Goal: Transaction & Acquisition: Purchase product/service

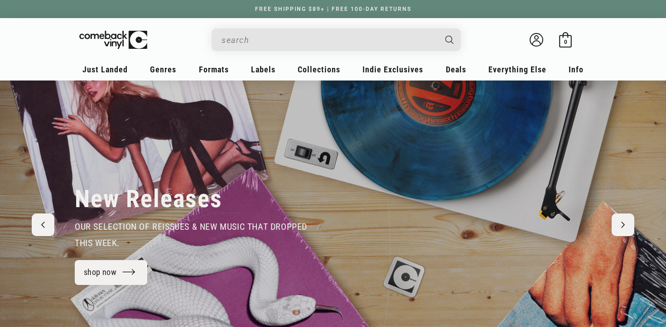
click at [238, 36] on input "Search" at bounding box center [328, 40] width 215 height 19
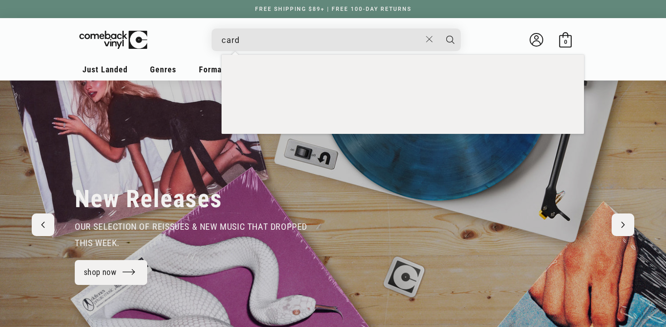
click at [439, 29] on button "Search" at bounding box center [450, 40] width 23 height 23
type input "cars"
click at [439, 29] on button "Search" at bounding box center [450, 40] width 23 height 23
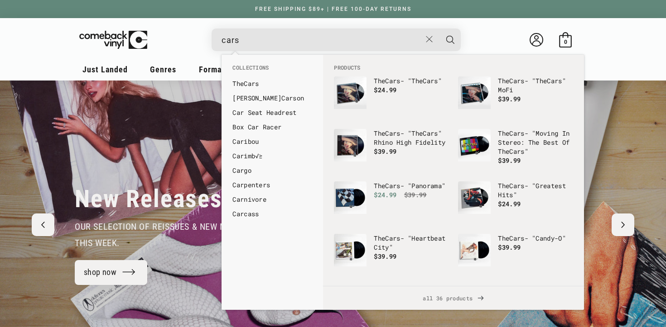
click at [439, 29] on button "Search" at bounding box center [450, 40] width 23 height 23
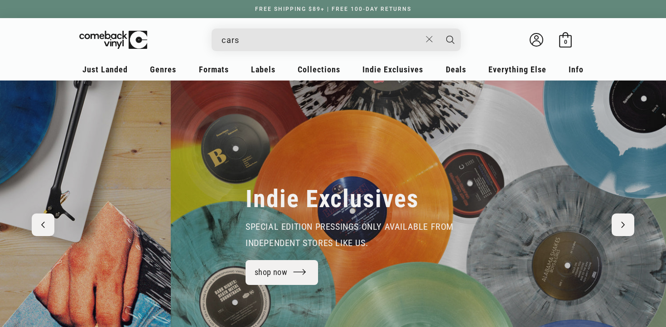
scroll to position [0, 582]
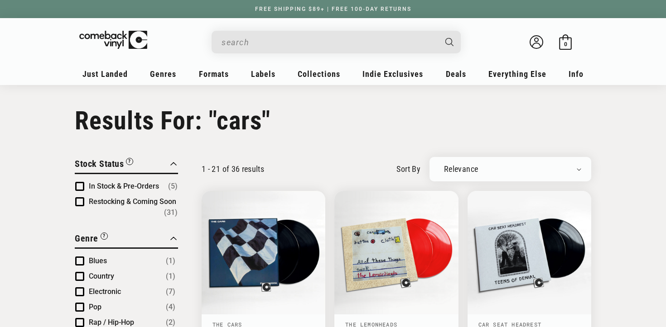
type input "cars"
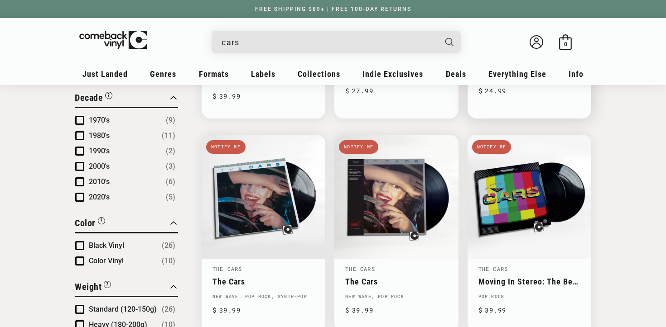
scroll to position [498, 0]
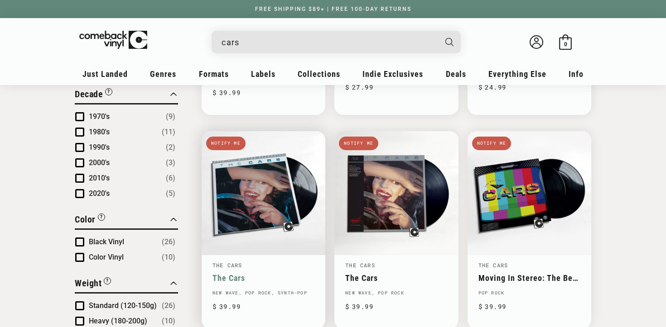
click at [261, 274] on link "The Cars" at bounding box center [263, 279] width 102 height 10
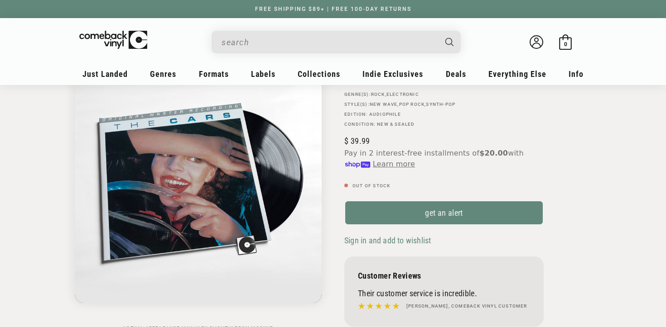
scroll to position [88, 0]
